Goal: Task Accomplishment & Management: Manage account settings

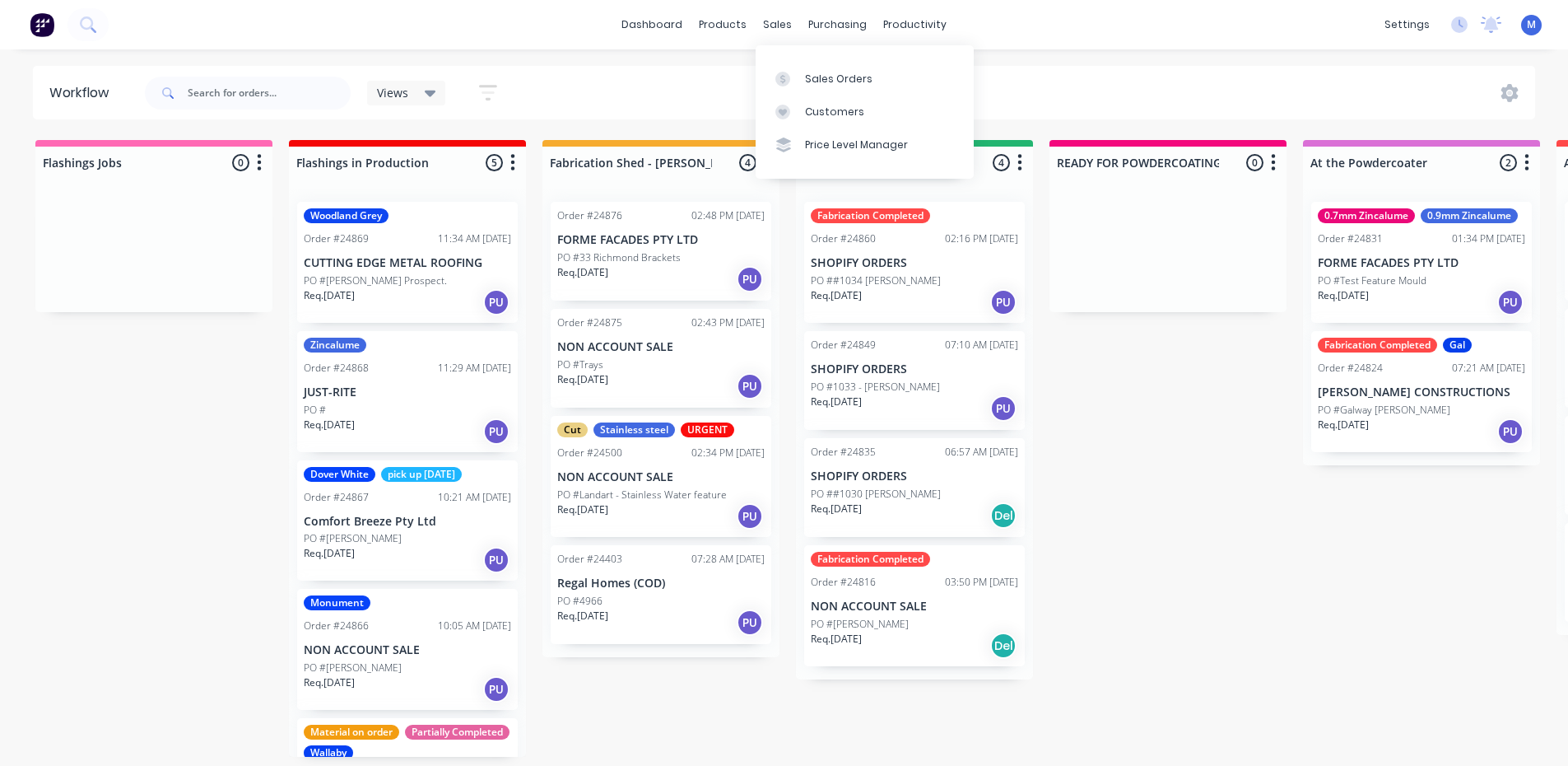
click at [815, 80] on div "Sales Orders" at bounding box center [838, 78] width 68 height 14
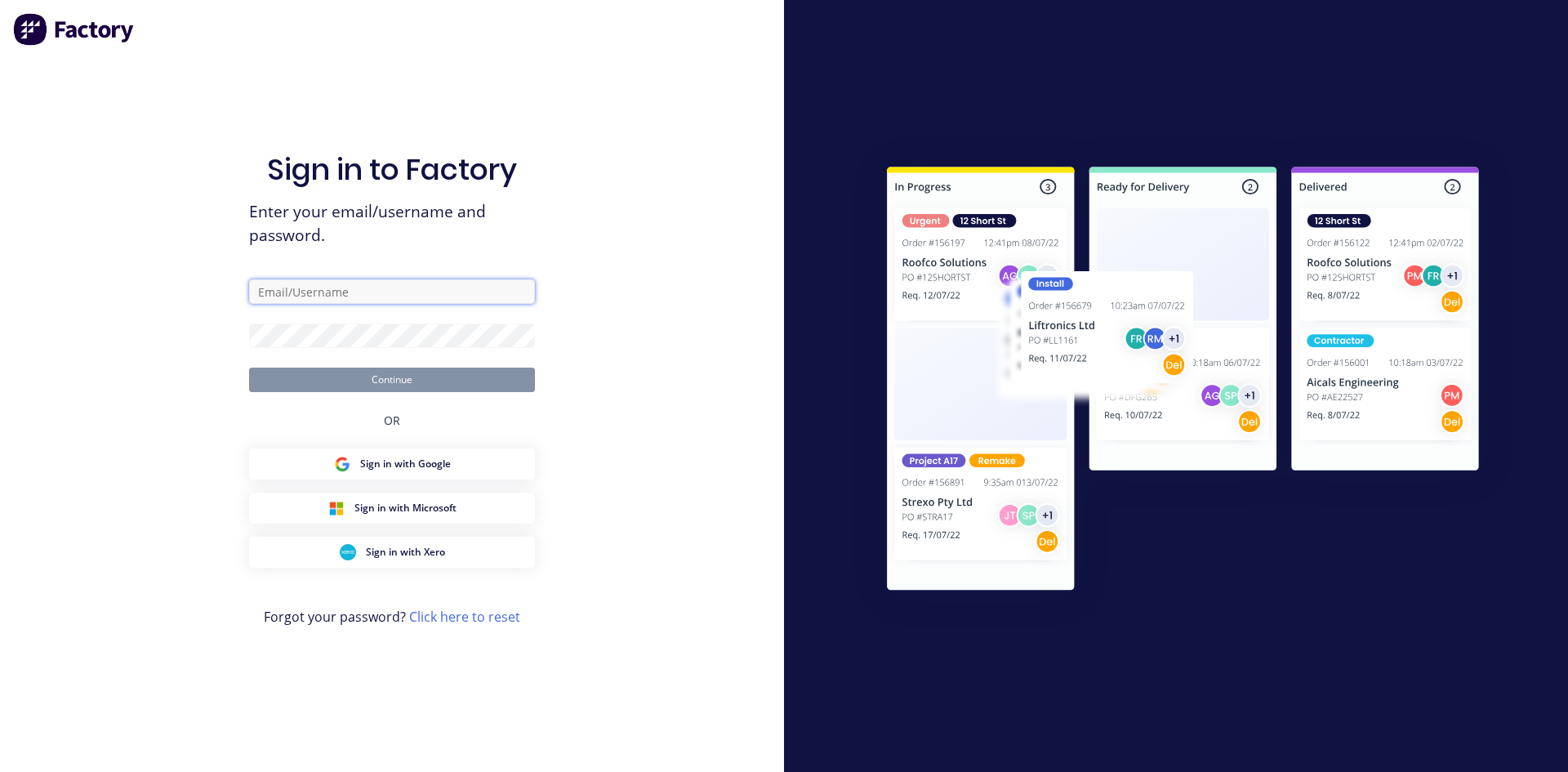
type input "[EMAIL_ADDRESS][DOMAIN_NAME]"
click at [386, 377] on button "Continue" at bounding box center [392, 379] width 286 height 25
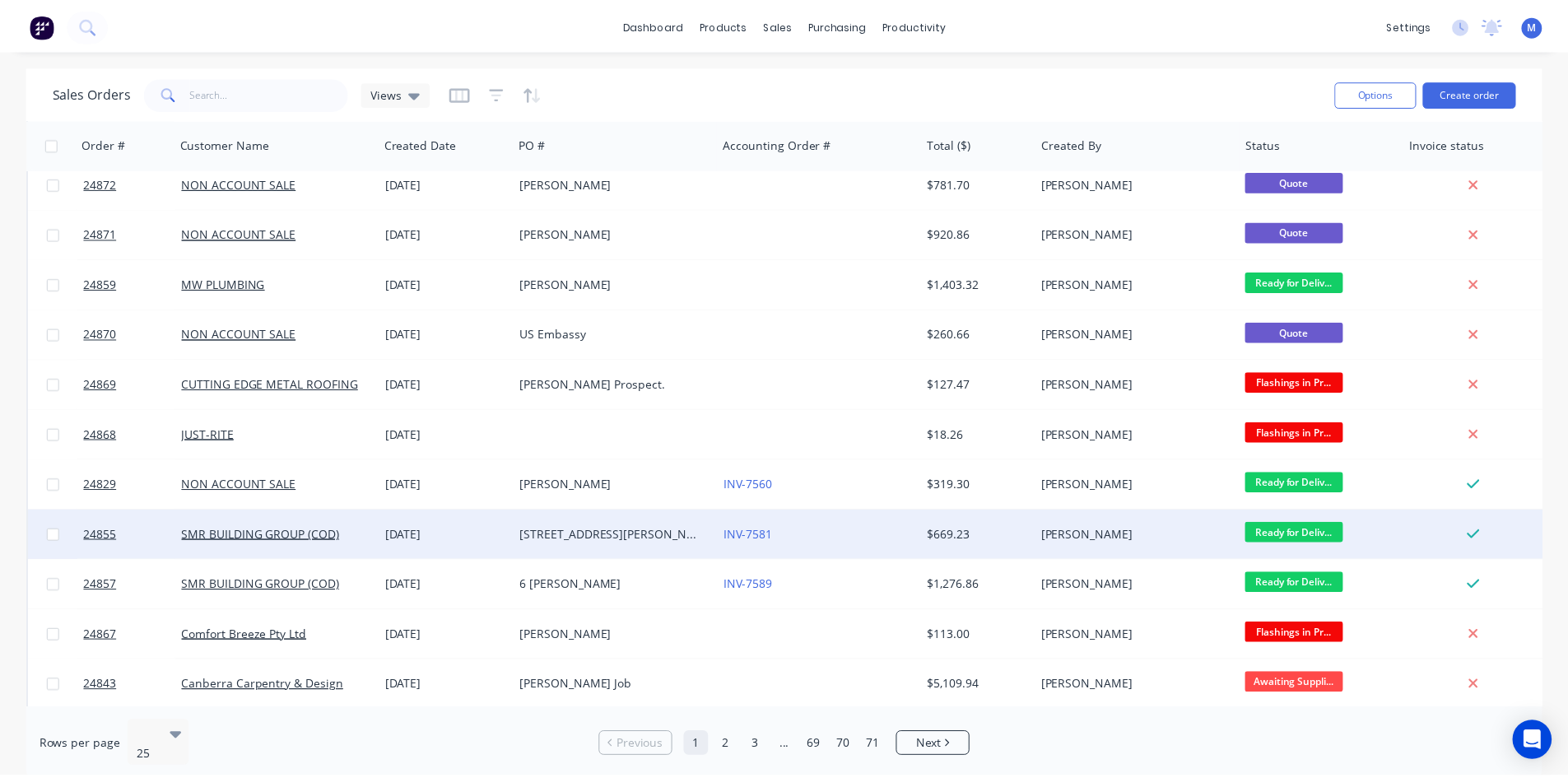
scroll to position [411, 0]
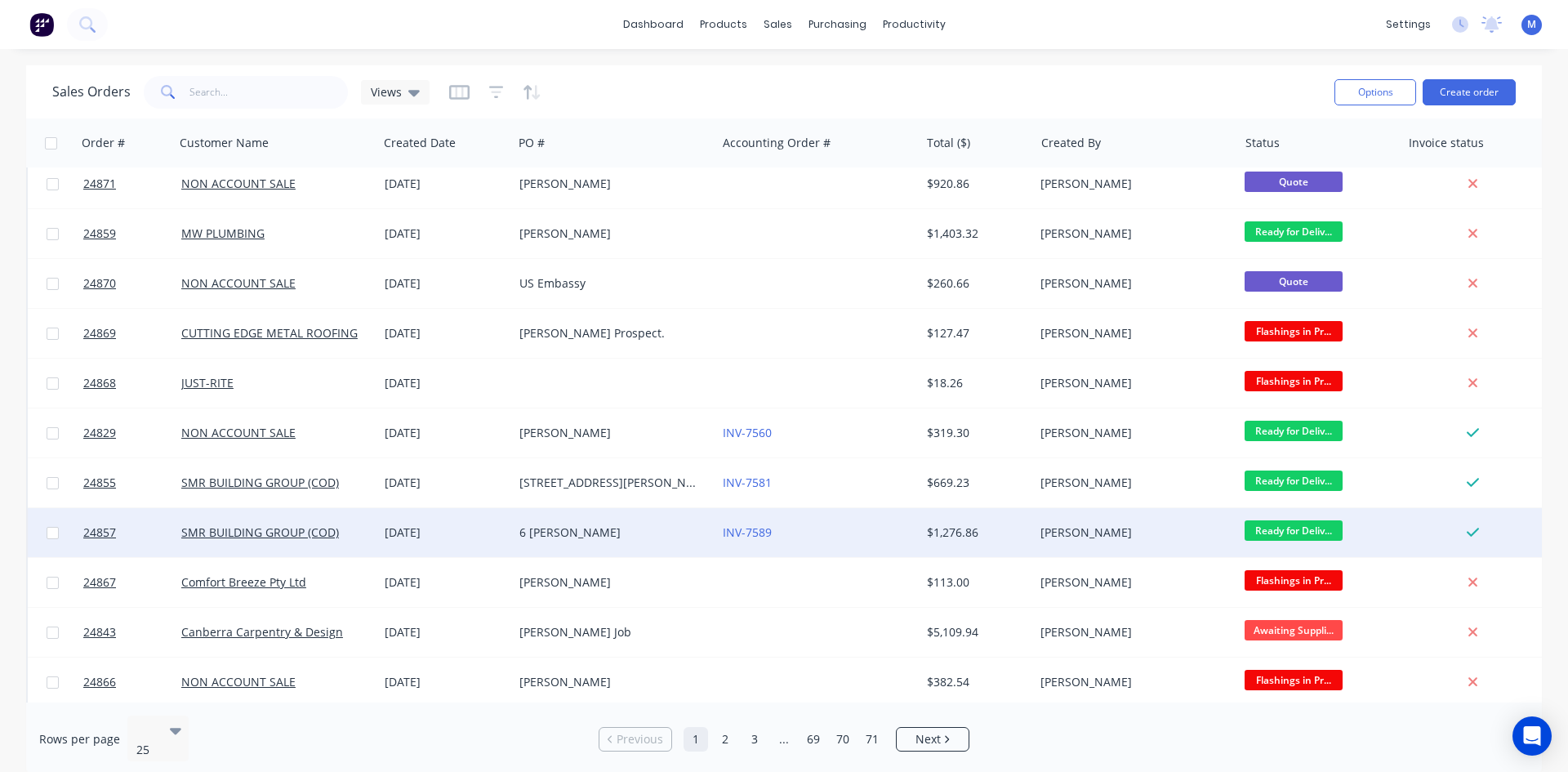
click at [563, 529] on div "6 [PERSON_NAME]" at bounding box center [610, 532] width 181 height 16
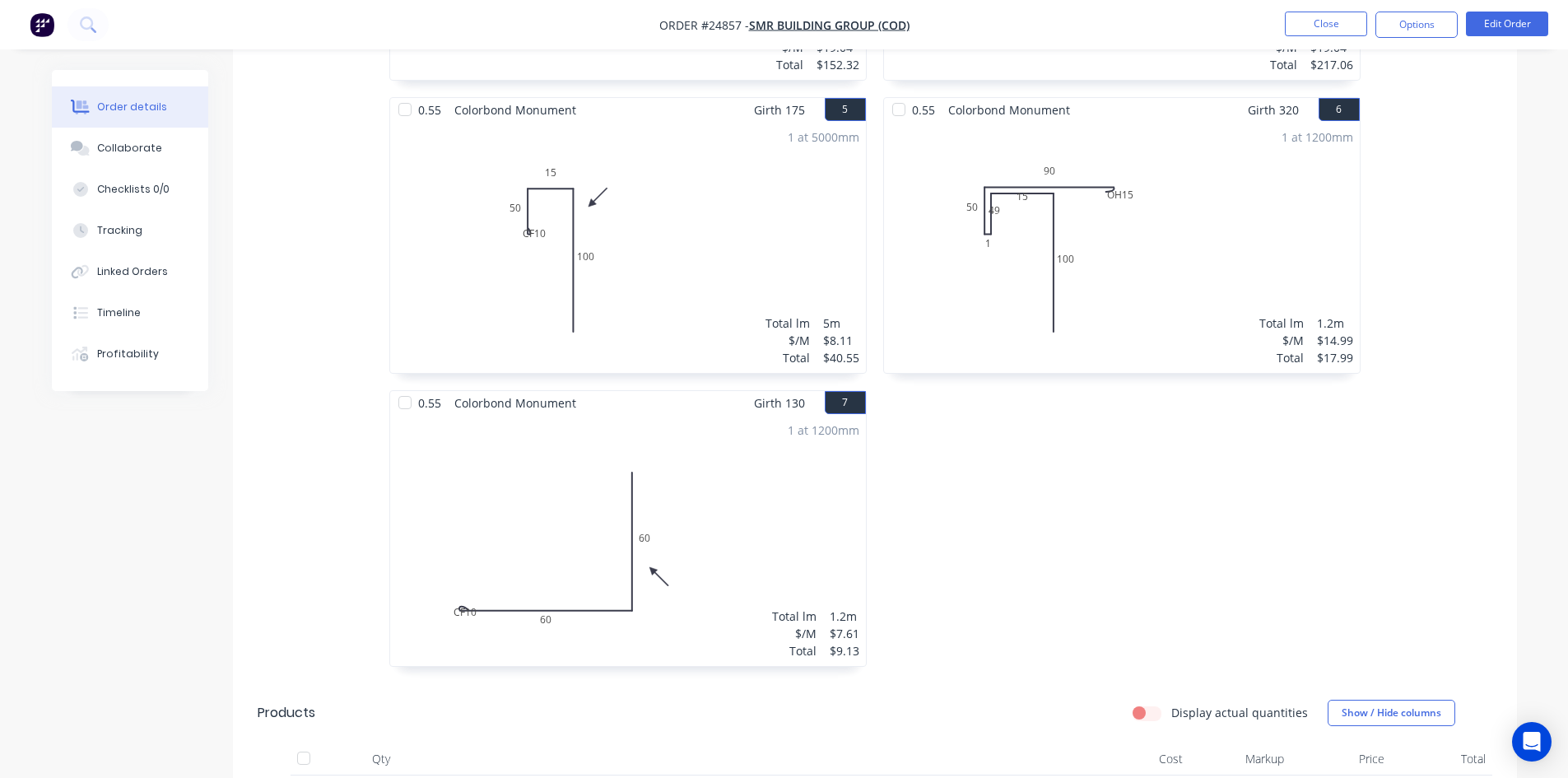
scroll to position [1399, 0]
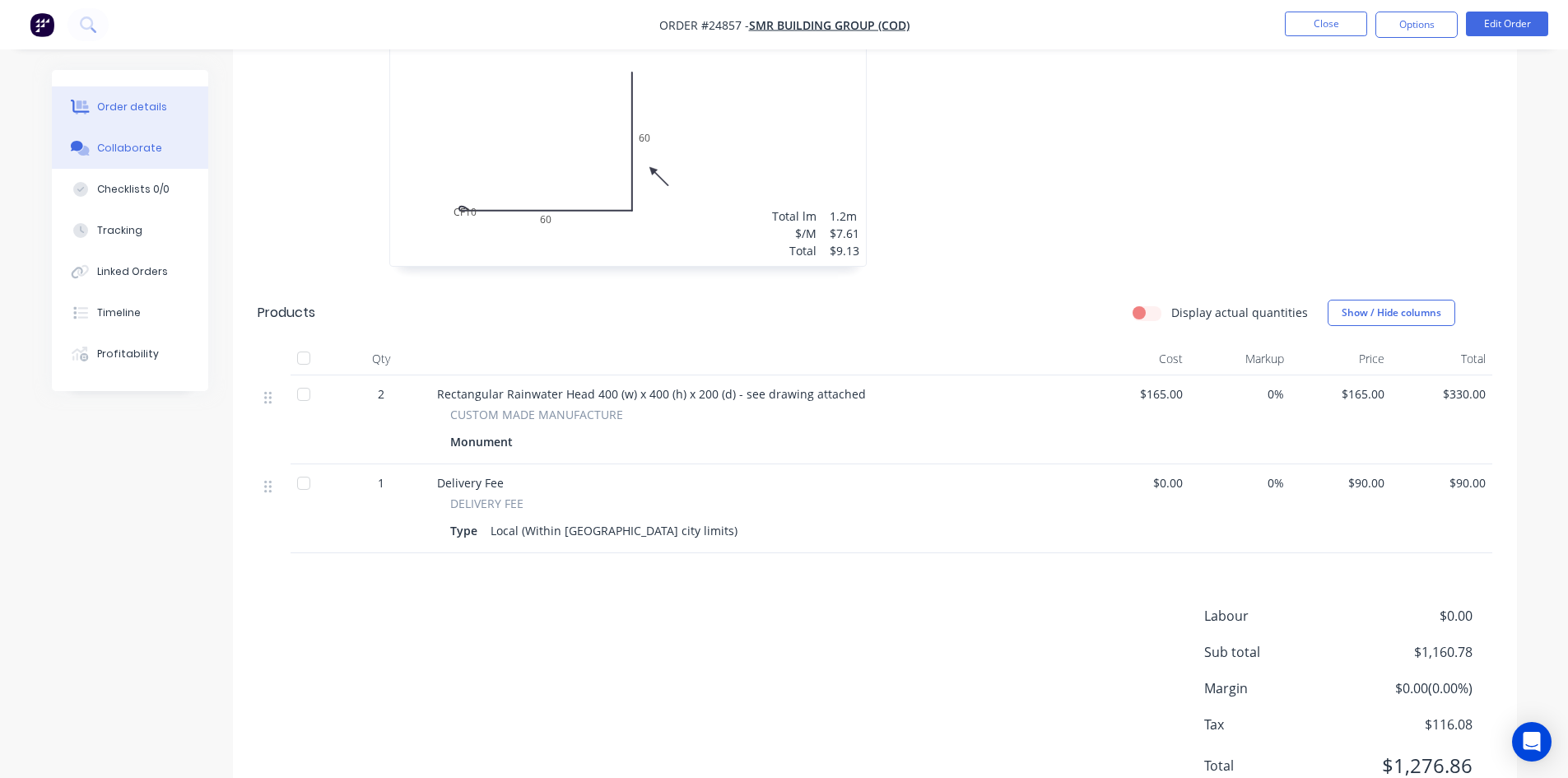
click at [128, 148] on div "Collaborate" at bounding box center [130, 147] width 65 height 14
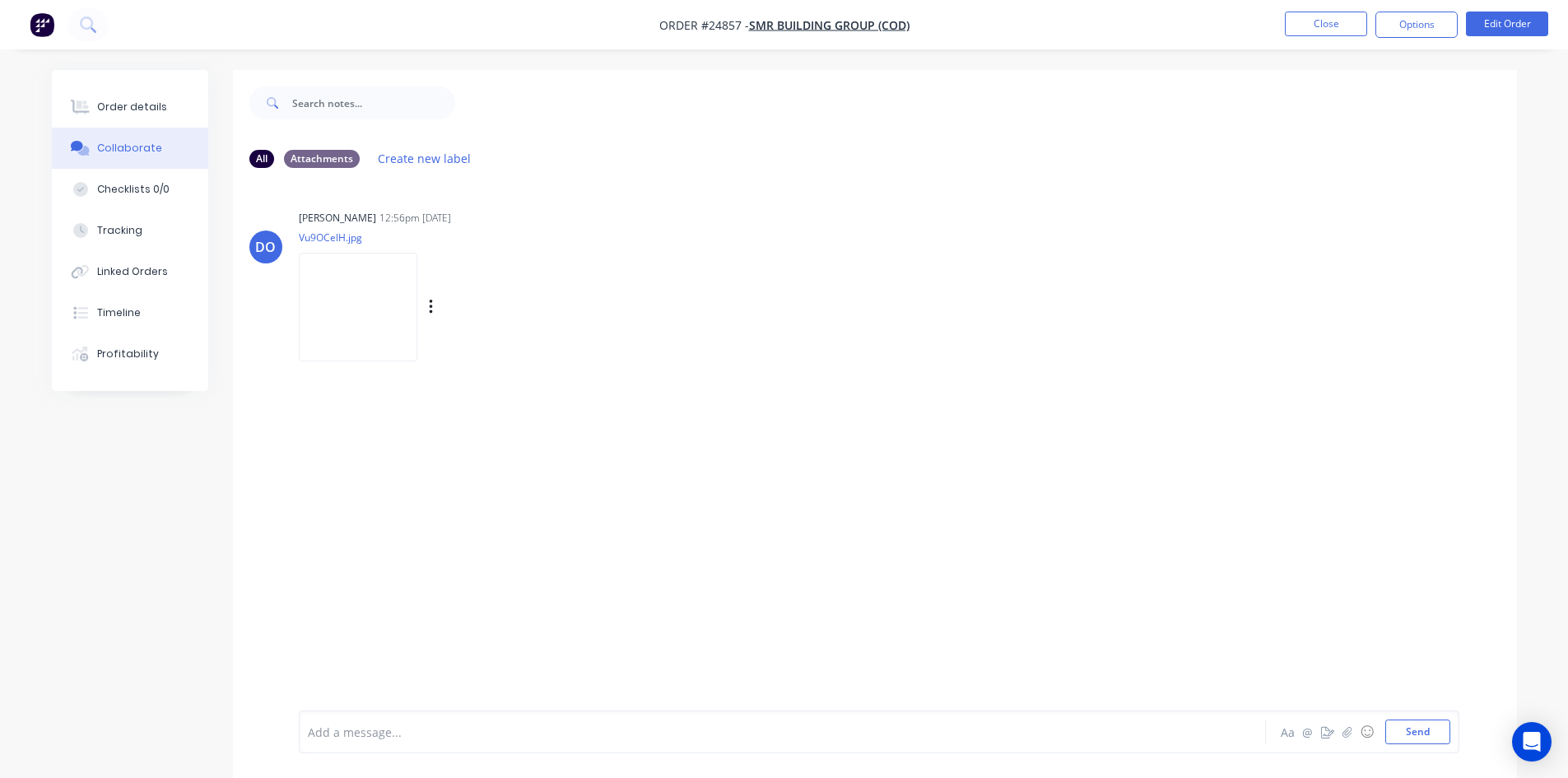
click at [365, 300] on img at bounding box center [359, 306] width 119 height 108
click at [376, 301] on img at bounding box center [359, 306] width 119 height 108
click at [143, 96] on button "Order details" at bounding box center [130, 106] width 157 height 41
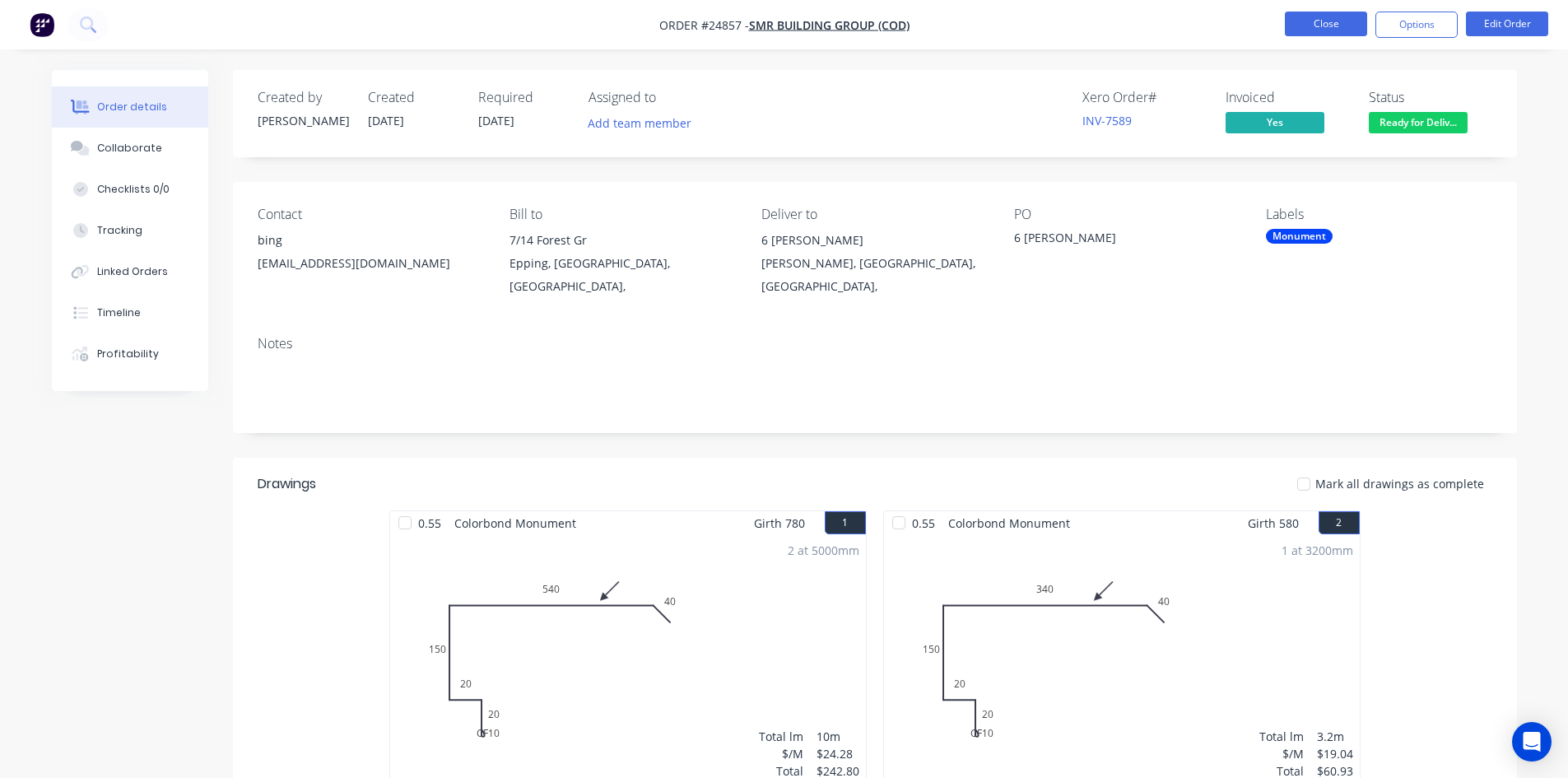
click at [1292, 25] on button "Close" at bounding box center [1326, 24] width 82 height 25
